Goal: Information Seeking & Learning: Understand process/instructions

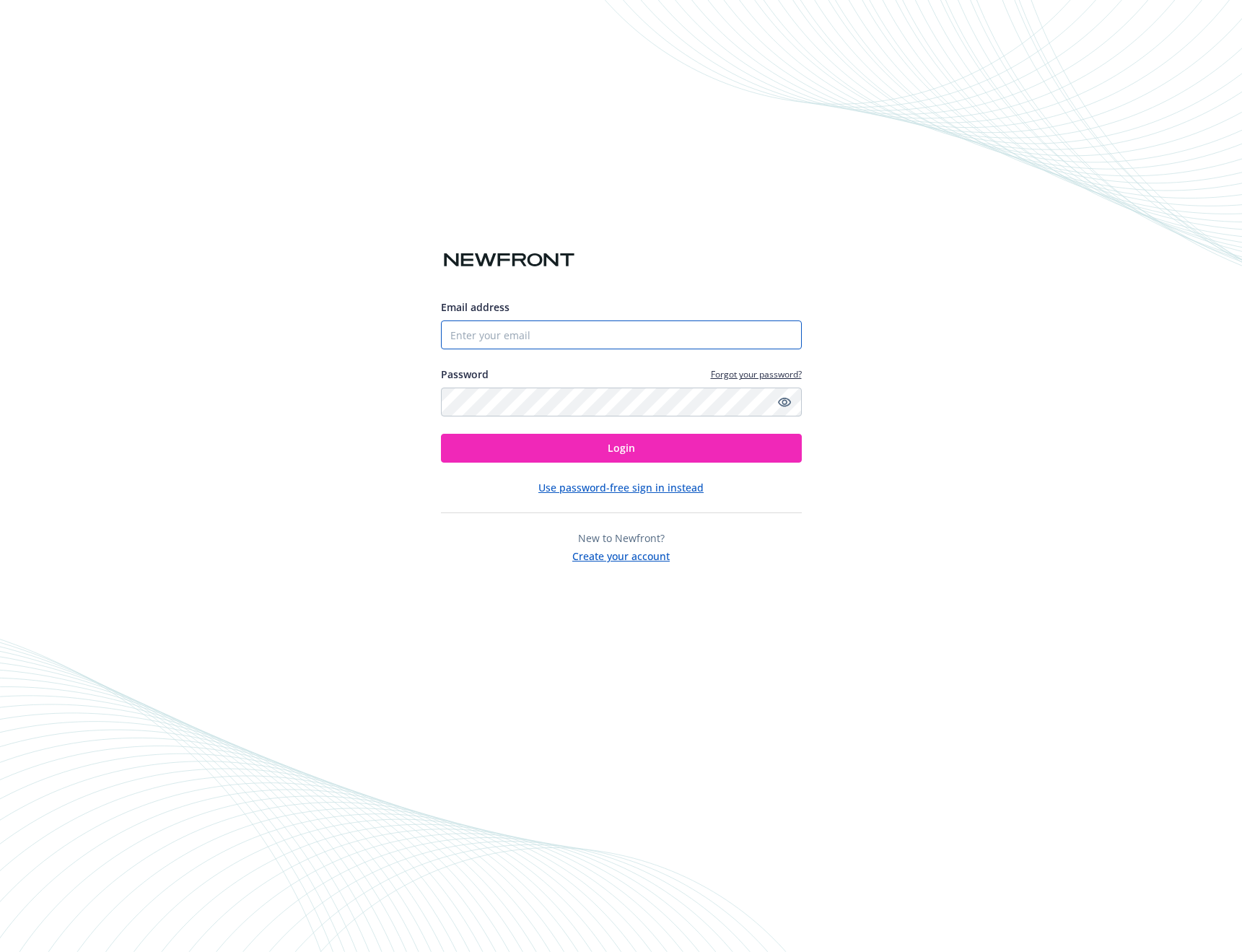
click at [606, 330] on input "Email address" at bounding box center [621, 335] width 361 height 29
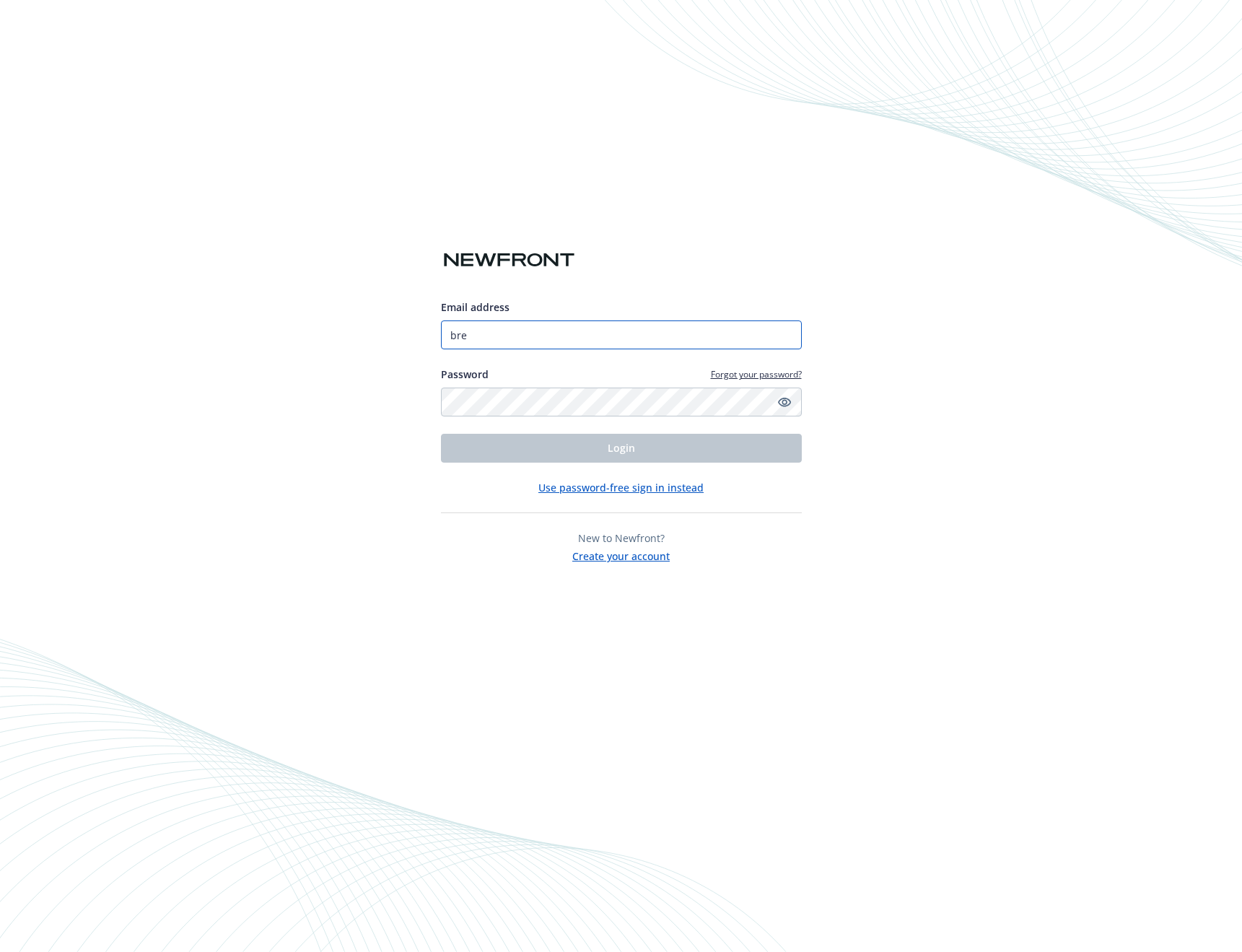
type input "[PERSON_NAME][EMAIL_ADDRESS][PERSON_NAME][DOMAIN_NAME]"
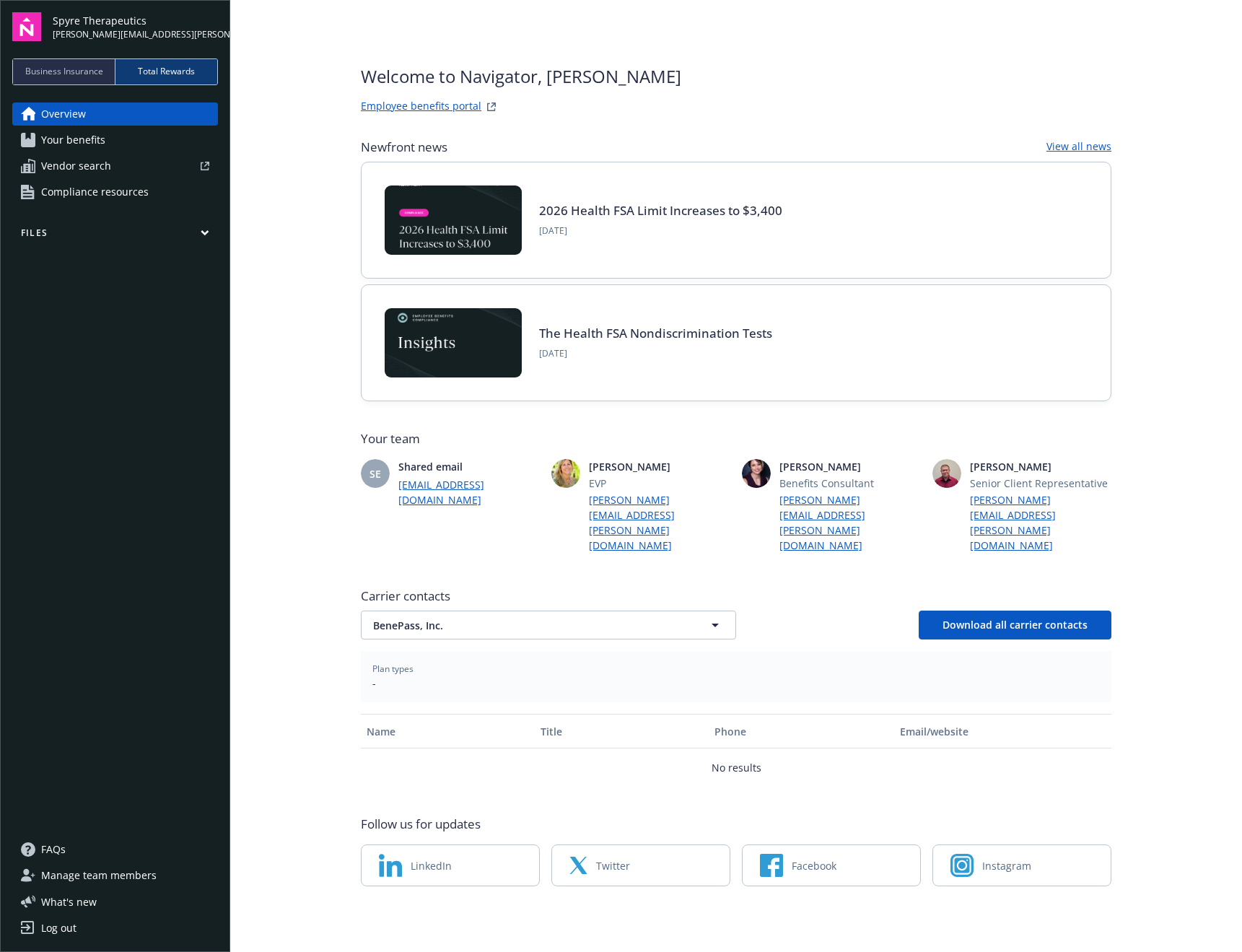
click at [88, 143] on span "Your benefits" at bounding box center [73, 140] width 64 height 23
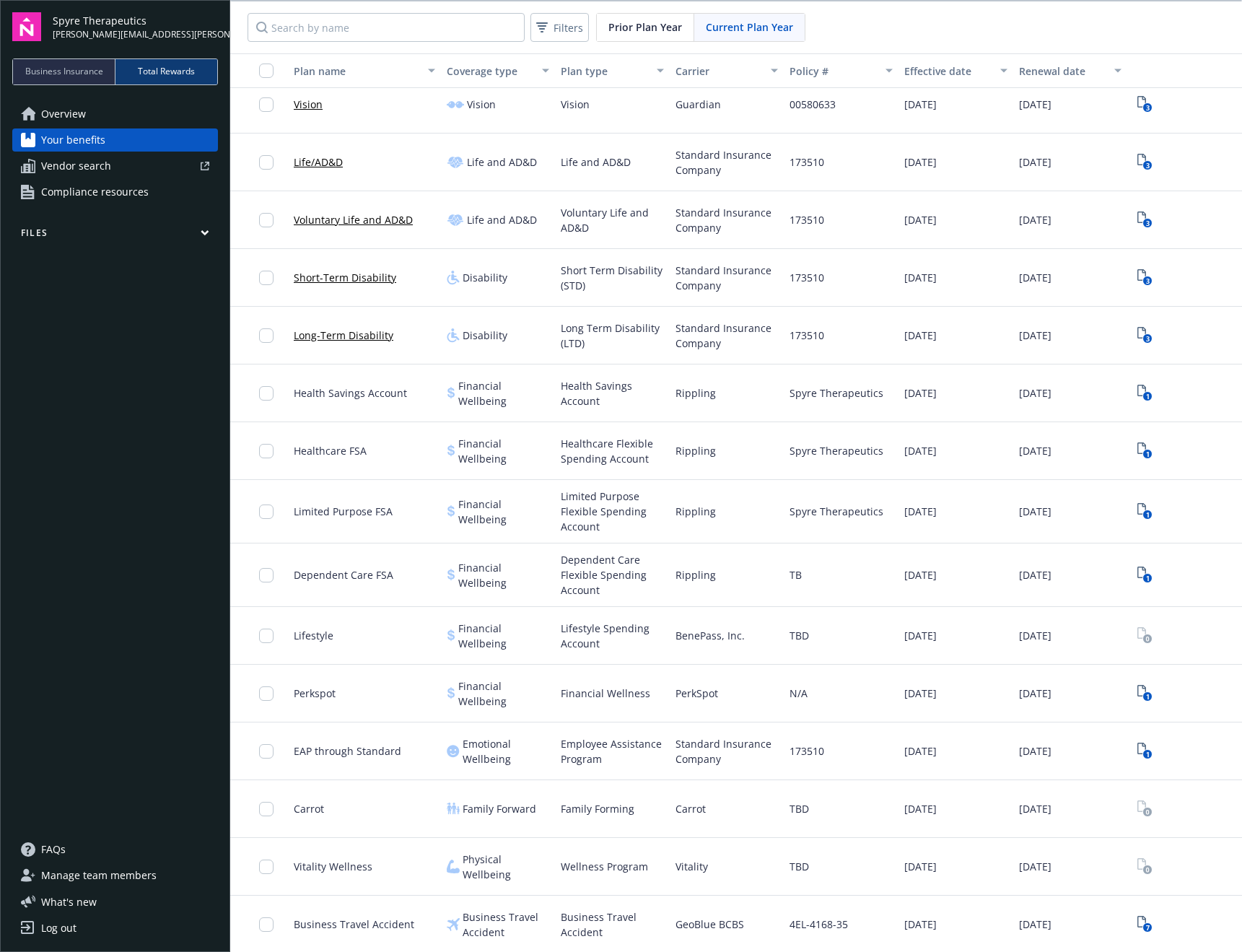
scroll to position [2, 0]
click at [369, 924] on span "Business Travel Accident" at bounding box center [353, 922] width 120 height 15
click at [1137, 920] on icon "7" at bounding box center [1145, 922] width 15 height 16
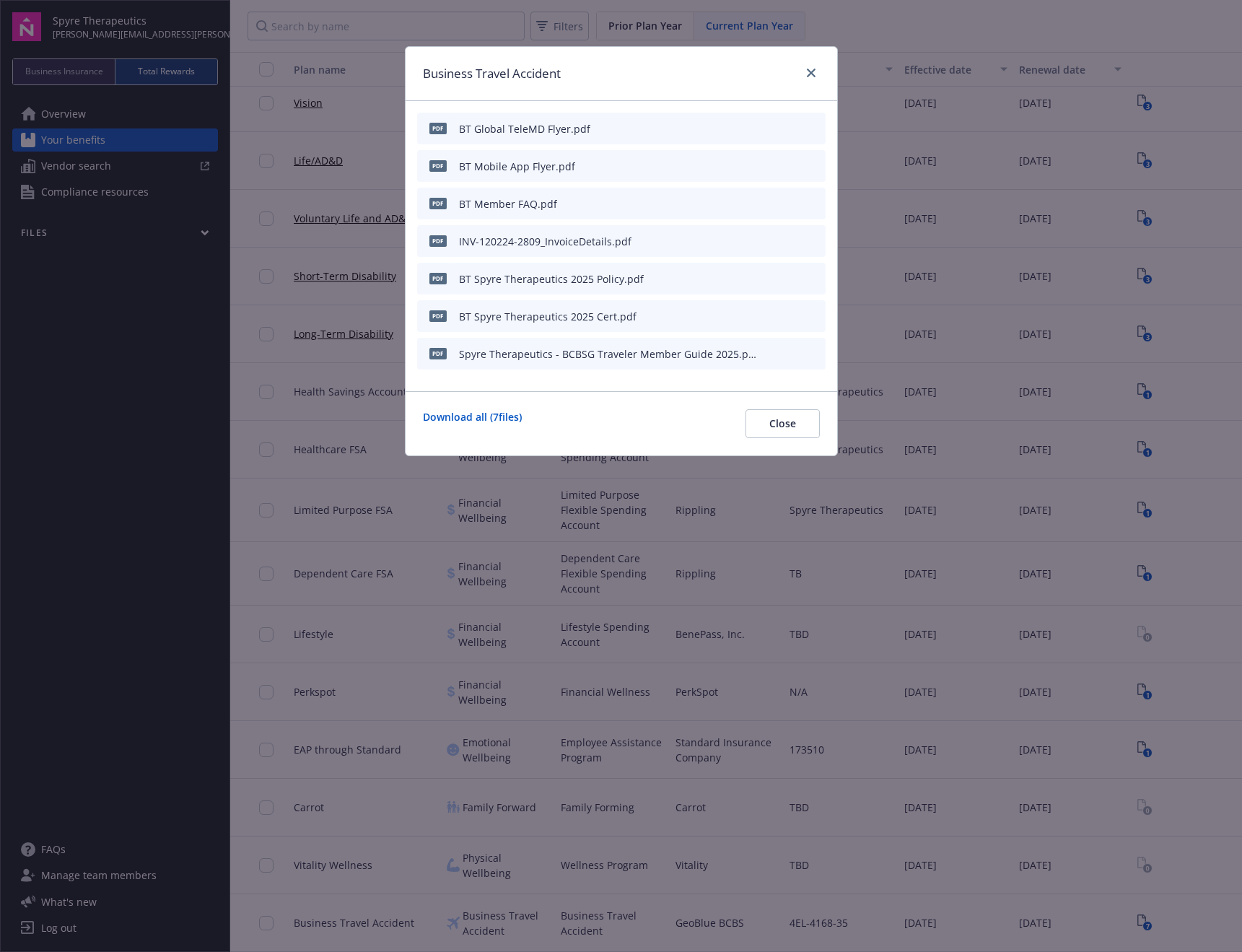
click at [810, 351] on icon "preview file" at bounding box center [813, 353] width 13 height 10
click at [810, 124] on icon "preview file" at bounding box center [813, 128] width 13 height 10
